Goal: Transaction & Acquisition: Purchase product/service

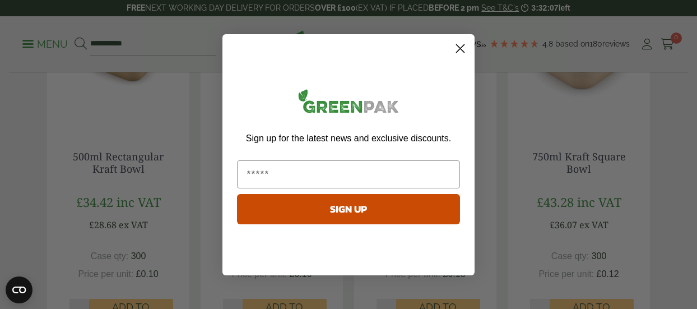
scroll to position [1066, 0]
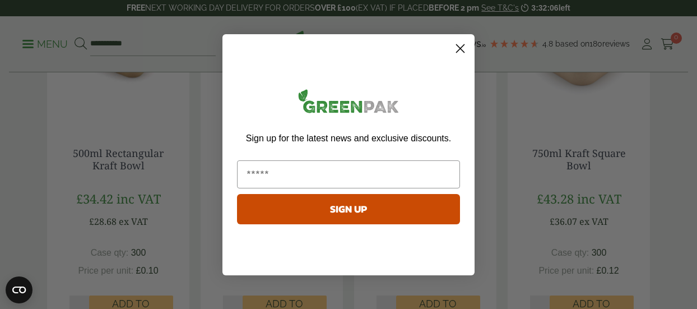
click at [462, 53] on circle "Close dialog" at bounding box center [460, 48] width 19 height 19
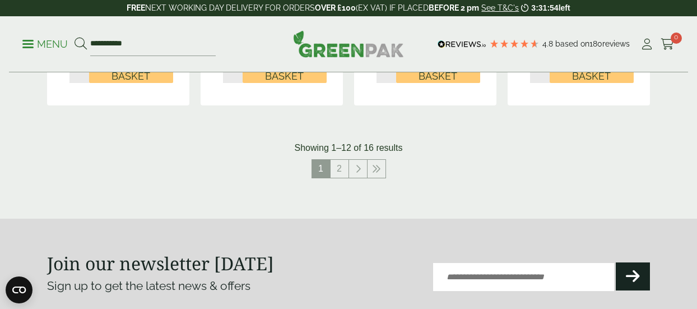
scroll to position [1306, 0]
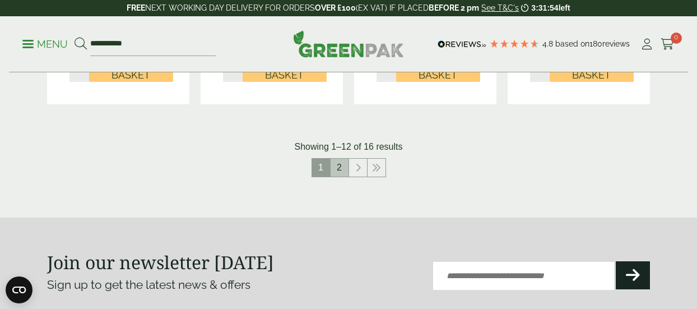
click at [339, 164] on link "2" at bounding box center [340, 168] width 18 height 18
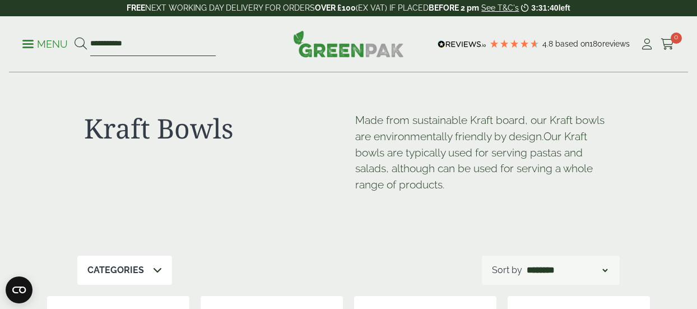
click at [140, 45] on input "**********" at bounding box center [153, 45] width 126 height 24
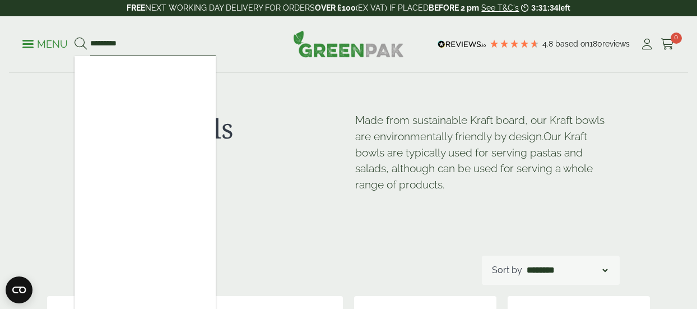
type input "*********"
click at [75, 37] on button at bounding box center [81, 44] width 12 height 15
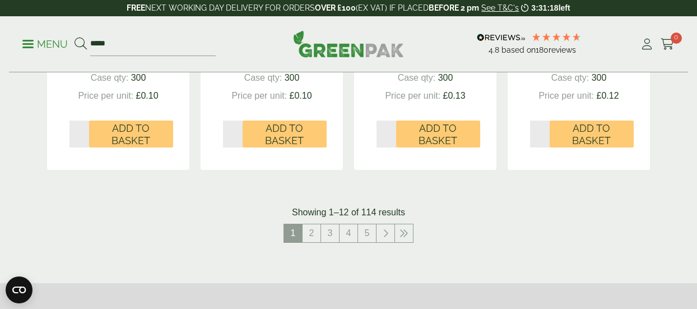
scroll to position [1201, 0]
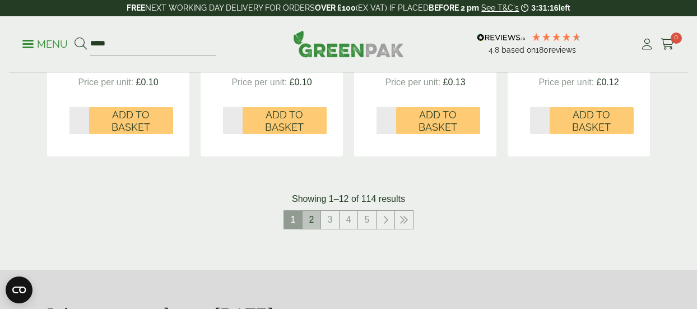
click at [318, 219] on link "2" at bounding box center [312, 220] width 18 height 18
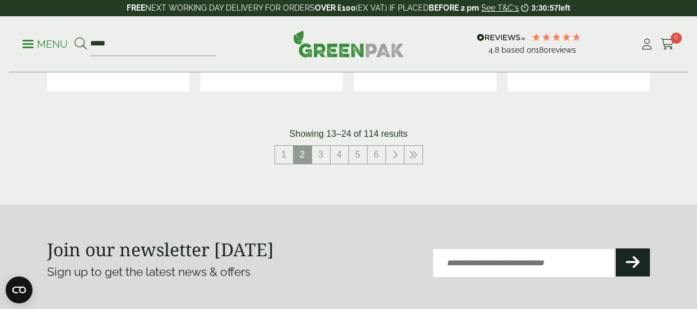
scroll to position [1275, 0]
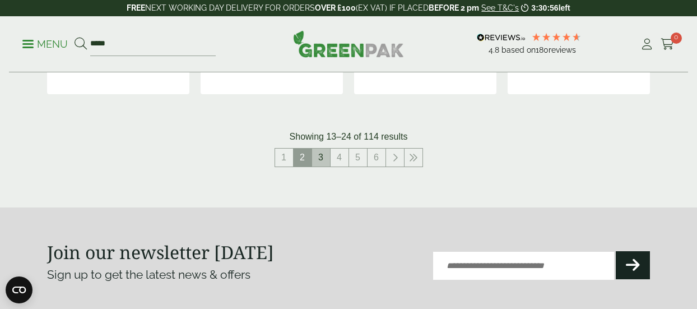
click at [316, 161] on link "3" at bounding box center [321, 158] width 18 height 18
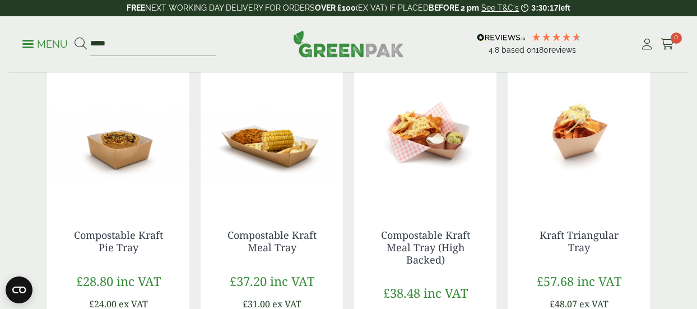
scroll to position [561, 0]
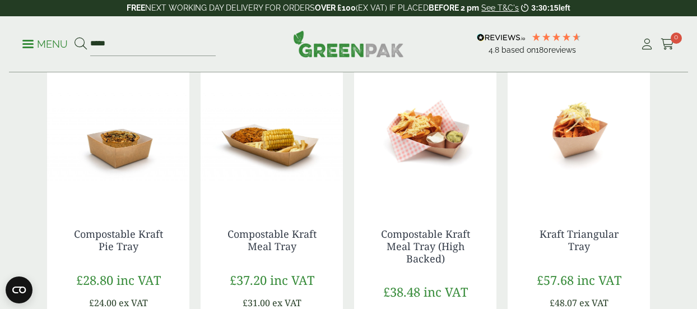
click at [556, 170] on img at bounding box center [579, 136] width 142 height 140
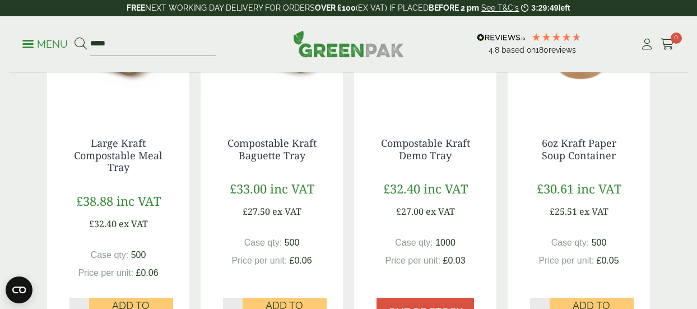
scroll to position [1034, 0]
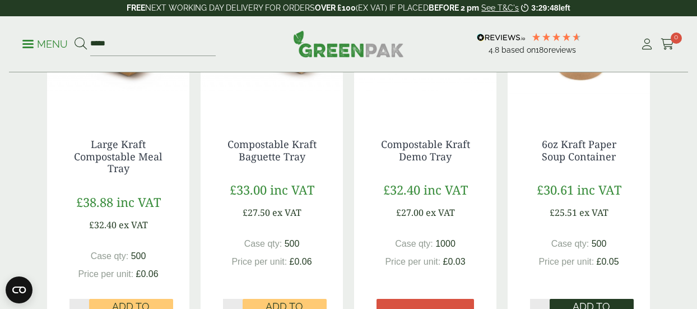
click at [579, 300] on span "Add to Basket" at bounding box center [592, 312] width 68 height 24
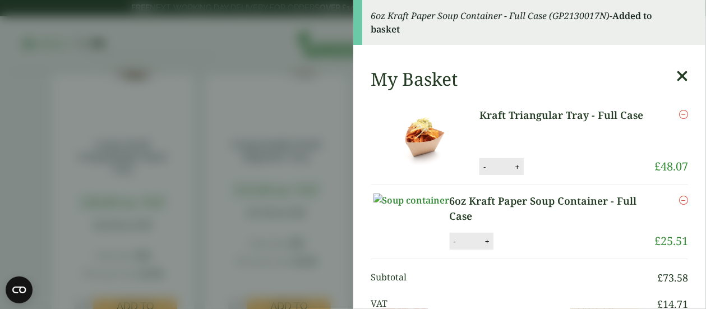
click at [274, 107] on aside "6oz Kraft Paper Soup Container - Full Case (GP2130017N) - Added to basket My Ba…" at bounding box center [353, 154] width 706 height 309
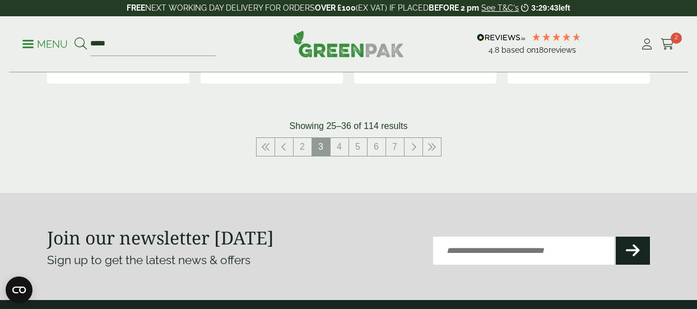
scroll to position [1309, 0]
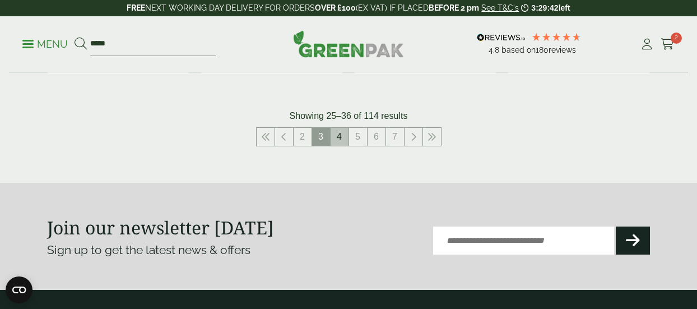
click at [335, 128] on link "4" at bounding box center [340, 137] width 18 height 18
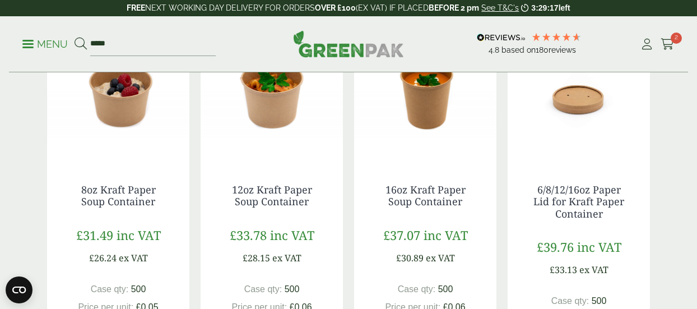
scroll to position [223, 0]
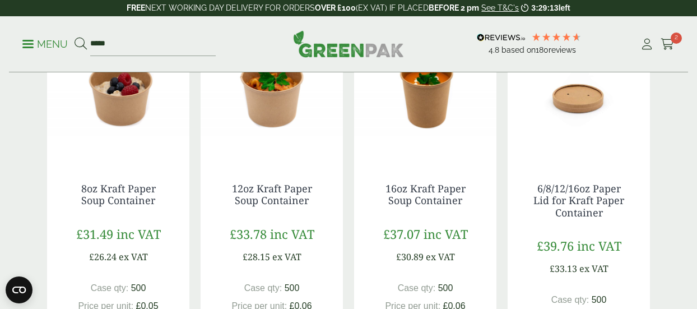
click at [163, 142] on img at bounding box center [118, 90] width 142 height 140
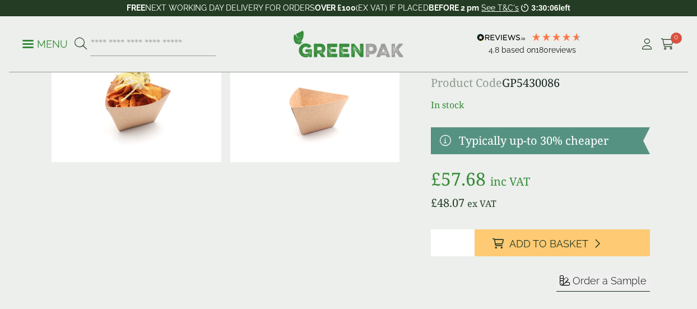
scroll to position [101, 0]
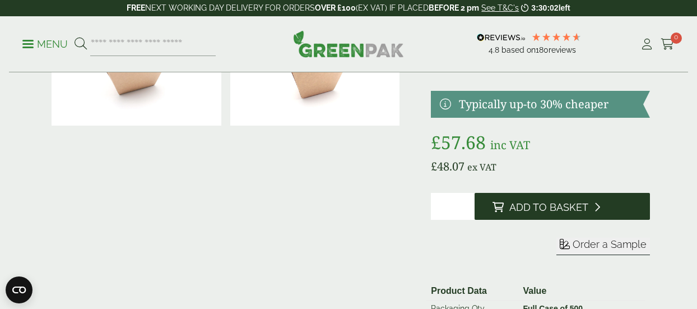
click at [543, 210] on span "Add to Basket" at bounding box center [549, 207] width 79 height 12
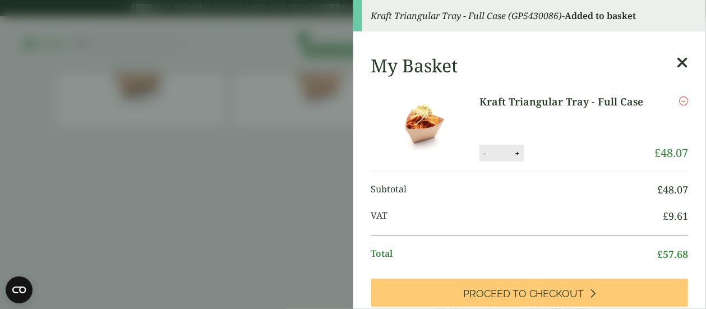
click at [676, 66] on icon at bounding box center [682, 63] width 12 height 16
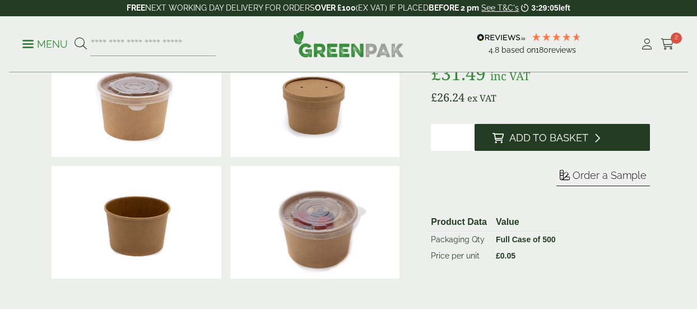
click at [523, 141] on span "Add to Basket" at bounding box center [549, 138] width 79 height 12
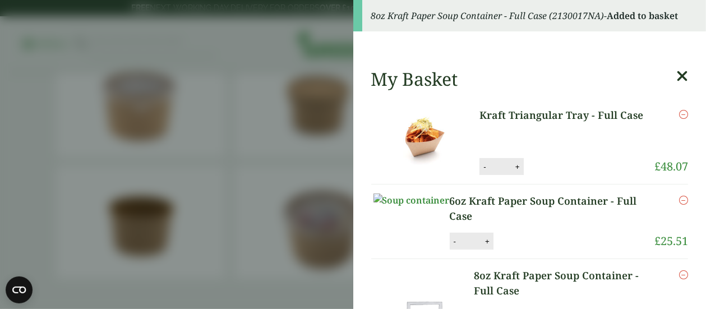
click at [676, 75] on icon at bounding box center [682, 76] width 12 height 16
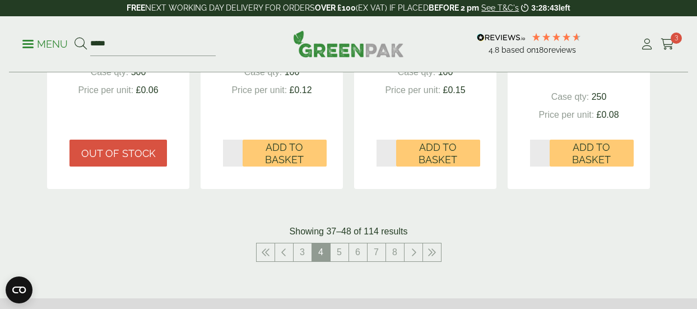
scroll to position [1210, 0]
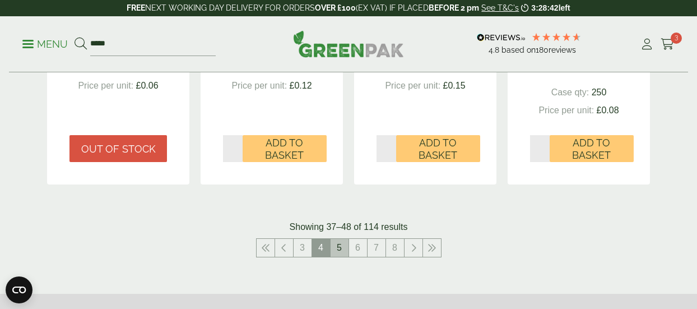
click at [334, 254] on link "5" at bounding box center [340, 248] width 18 height 18
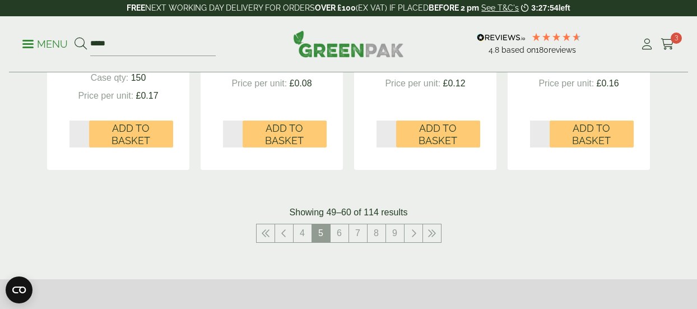
scroll to position [1224, 0]
click at [338, 234] on link "6" at bounding box center [340, 233] width 18 height 18
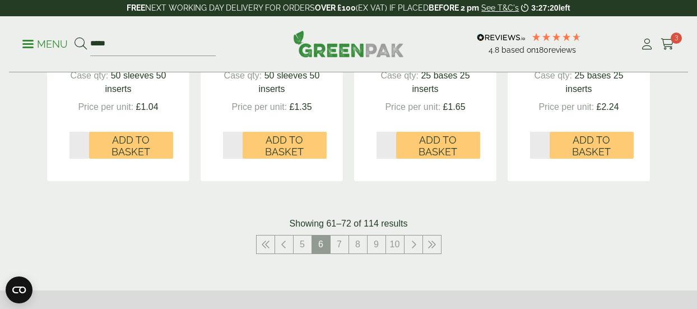
scroll to position [1203, 0]
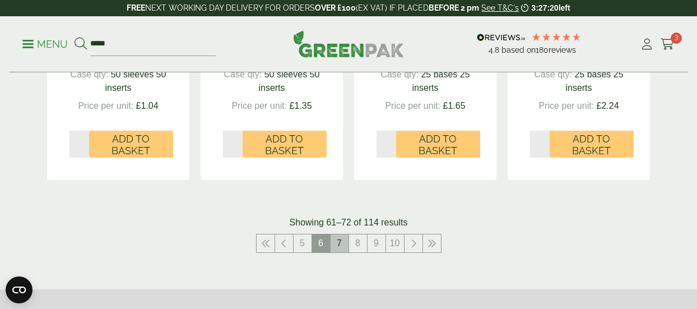
click at [343, 247] on link "7" at bounding box center [340, 243] width 18 height 18
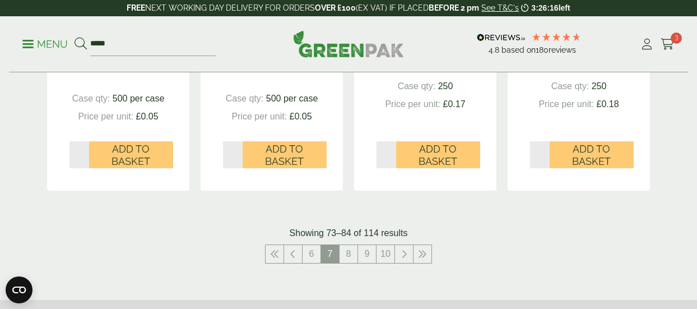
scroll to position [1168, 0]
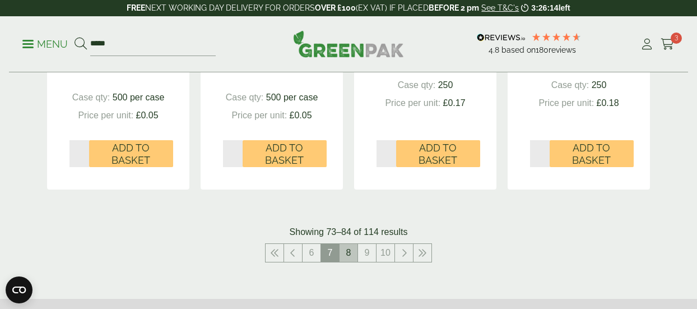
click at [343, 247] on link "8" at bounding box center [349, 253] width 18 height 18
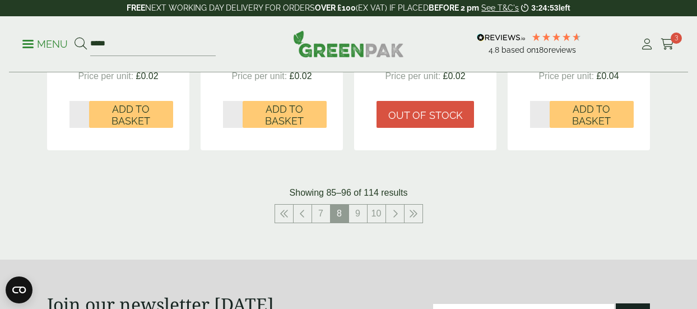
scroll to position [1220, 0]
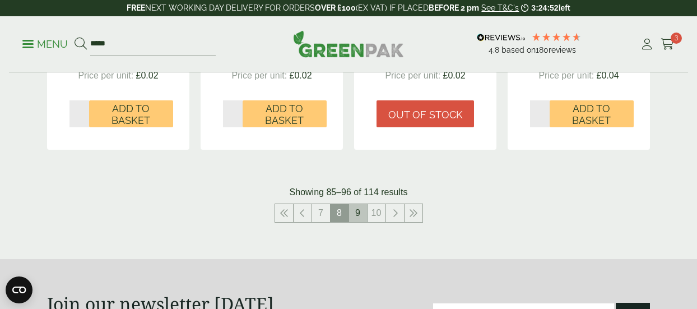
click at [354, 211] on link "9" at bounding box center [358, 213] width 18 height 18
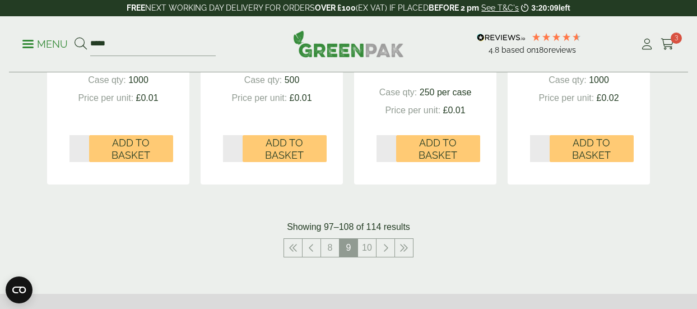
scroll to position [1179, 0]
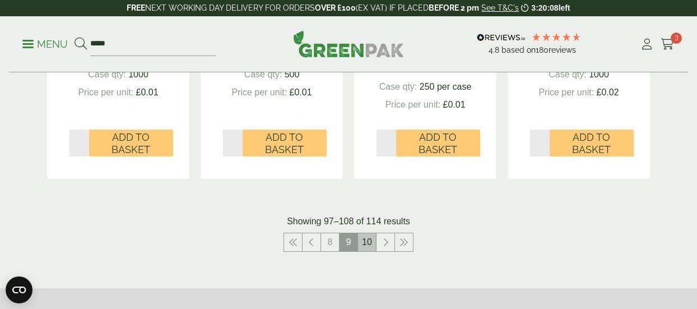
click at [368, 239] on link "10" at bounding box center [367, 242] width 18 height 18
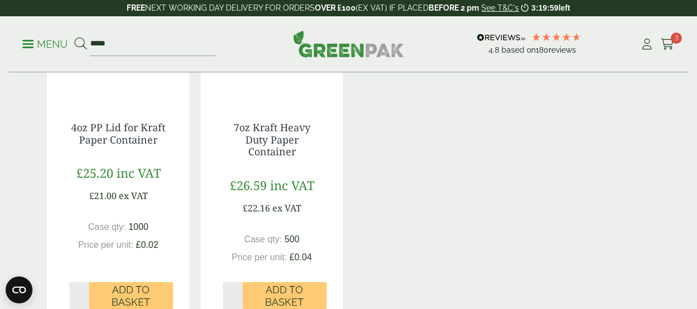
scroll to position [680, 0]
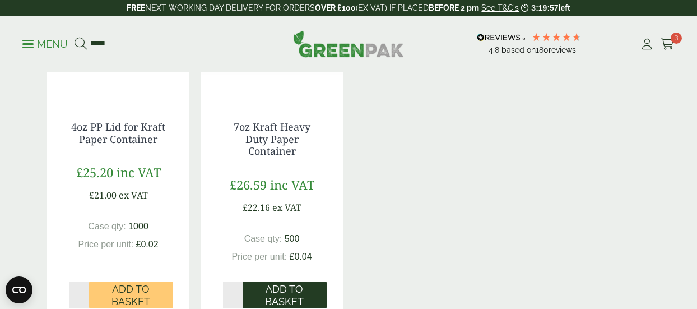
click at [303, 288] on span "Add to Basket" at bounding box center [285, 295] width 68 height 24
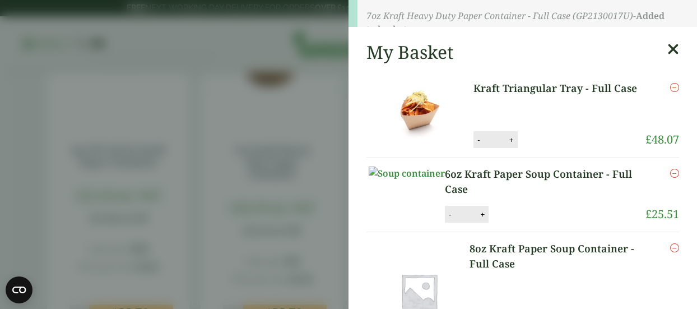
scroll to position [679, 0]
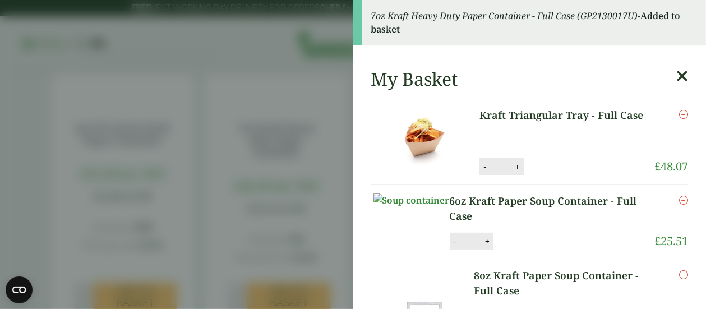
click at [317, 84] on aside "7oz Kraft Heavy Duty Paper Container - Full Case (GP2130017U) - Added to basket…" at bounding box center [353, 154] width 706 height 309
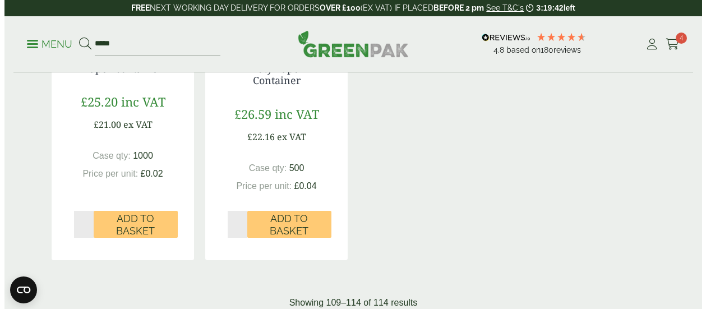
scroll to position [802, 0]
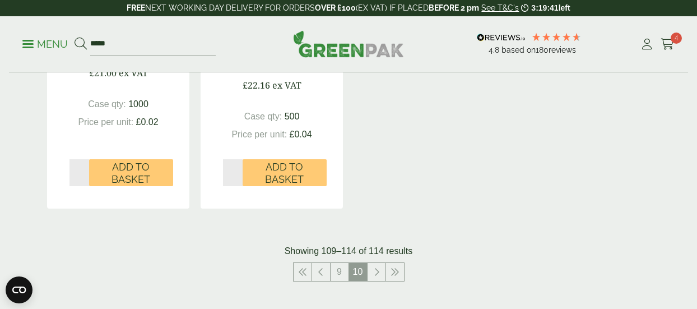
click at [673, 57] on li "Cart 4" at bounding box center [668, 44] width 14 height 30
click at [671, 44] on icon at bounding box center [668, 44] width 14 height 11
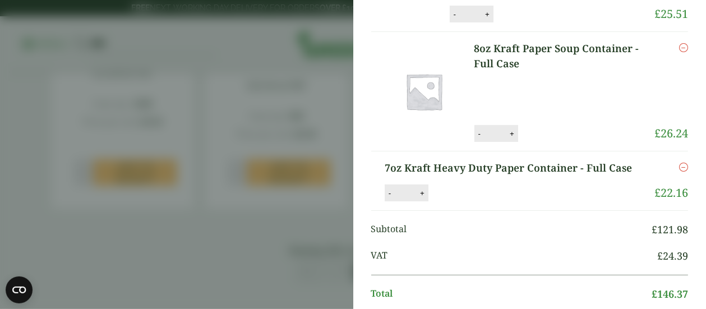
scroll to position [168, 0]
click at [435, 198] on button "+" at bounding box center [429, 193] width 11 height 10
type input "*"
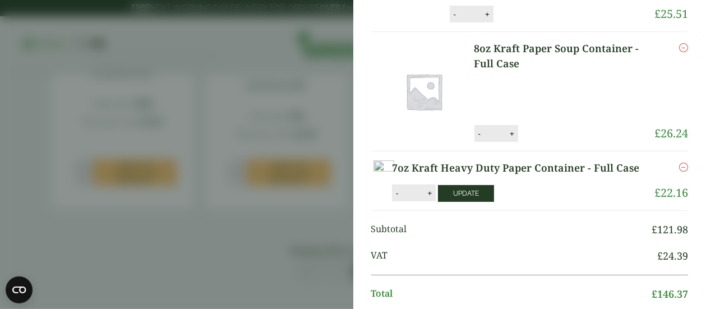
click at [494, 202] on button "Update" at bounding box center [466, 193] width 56 height 17
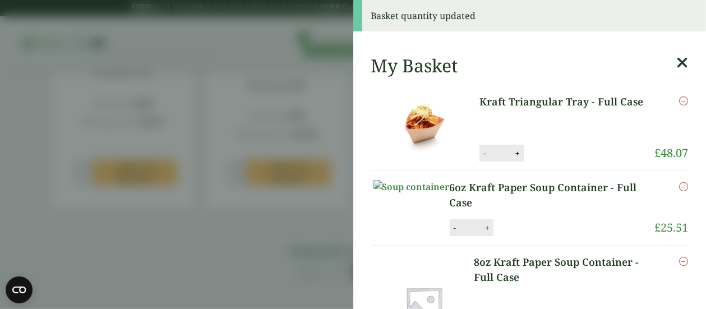
scroll to position [0, 0]
